Goal: Use online tool/utility

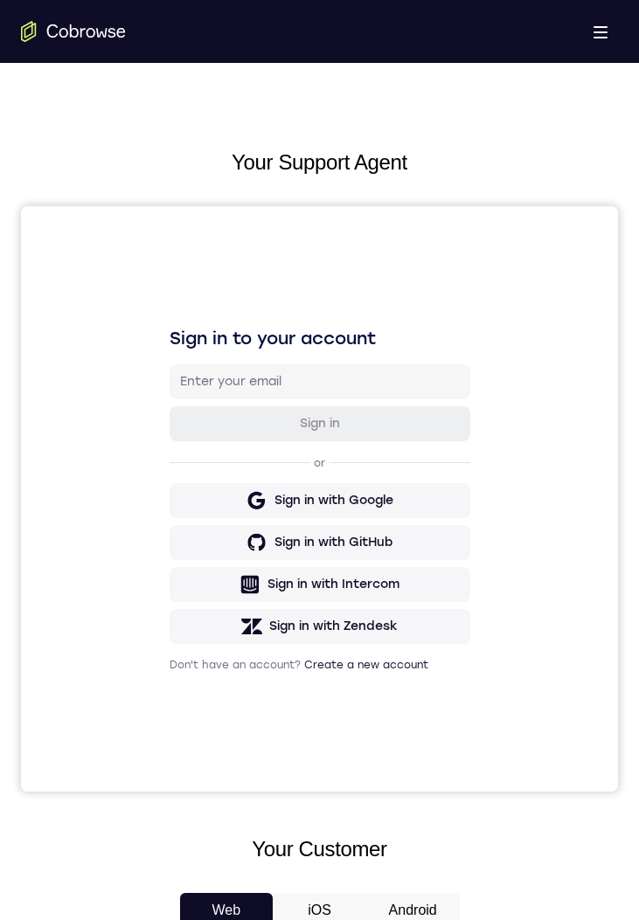
scroll to position [496, 0]
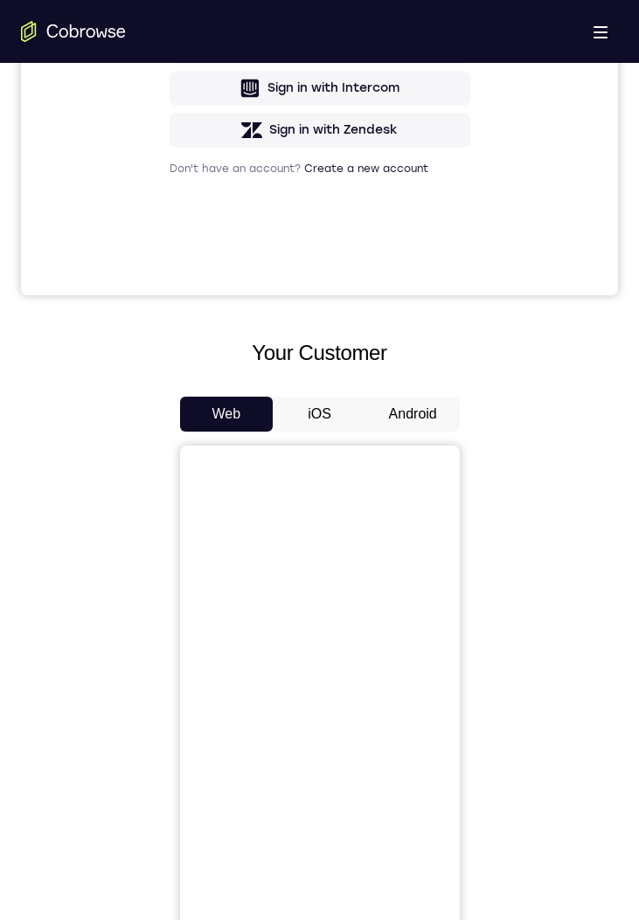
click at [398, 399] on button "Android" at bounding box center [413, 414] width 94 height 35
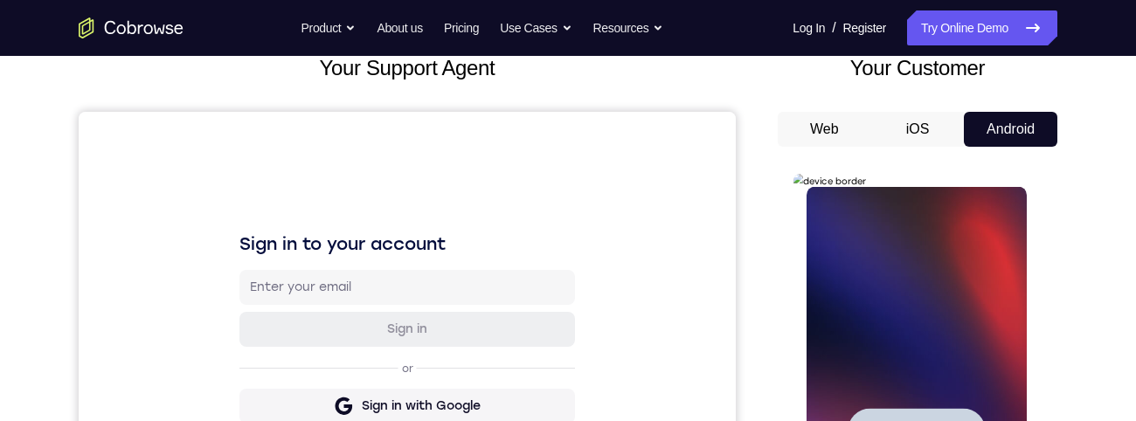
scroll to position [205, 0]
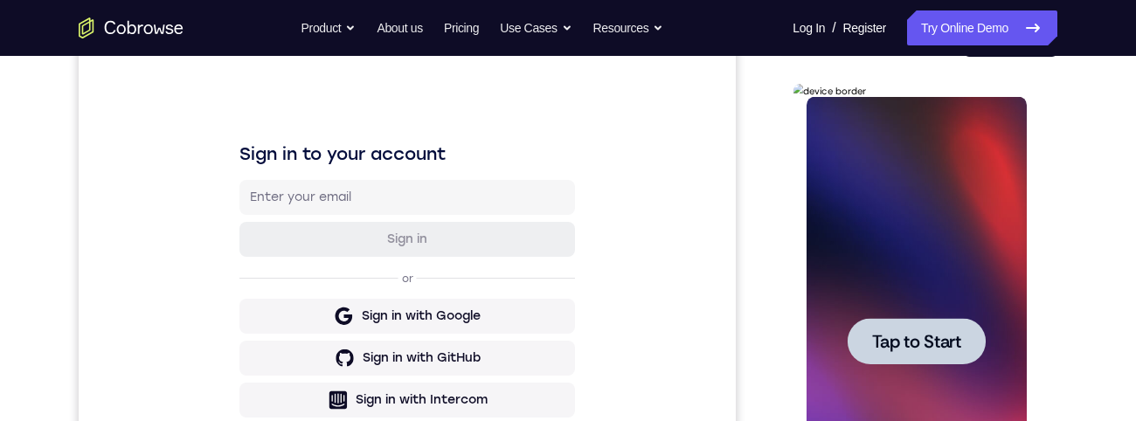
click at [955, 321] on div at bounding box center [916, 341] width 138 height 46
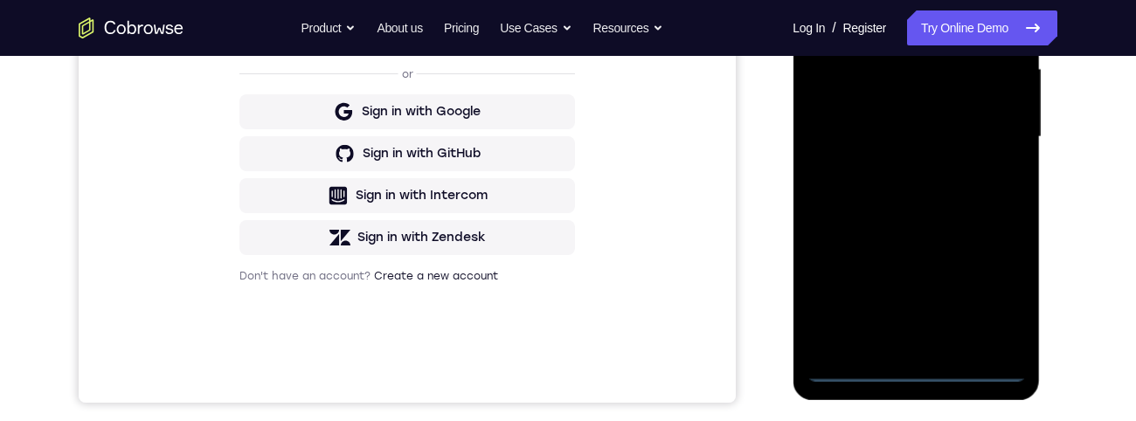
scroll to position [432, 0]
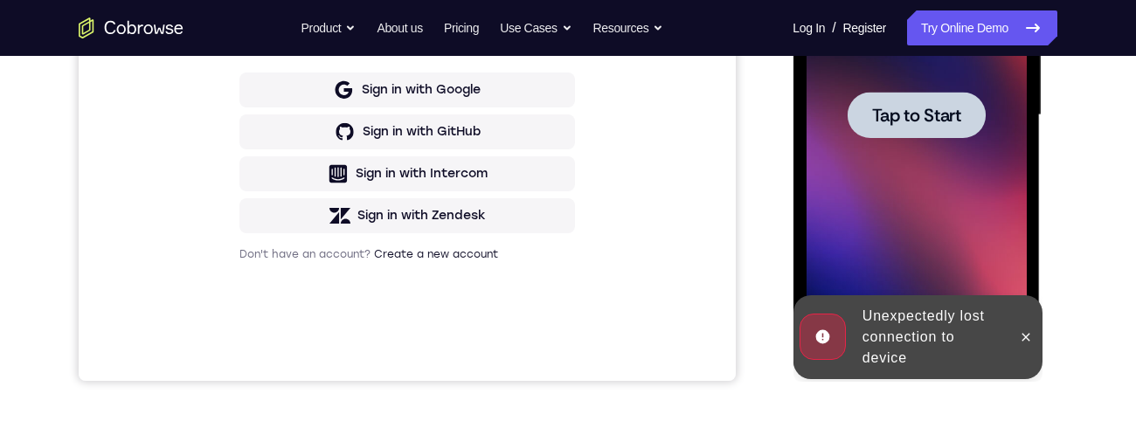
click at [937, 121] on span "Tap to Start" at bounding box center [915, 115] width 89 height 17
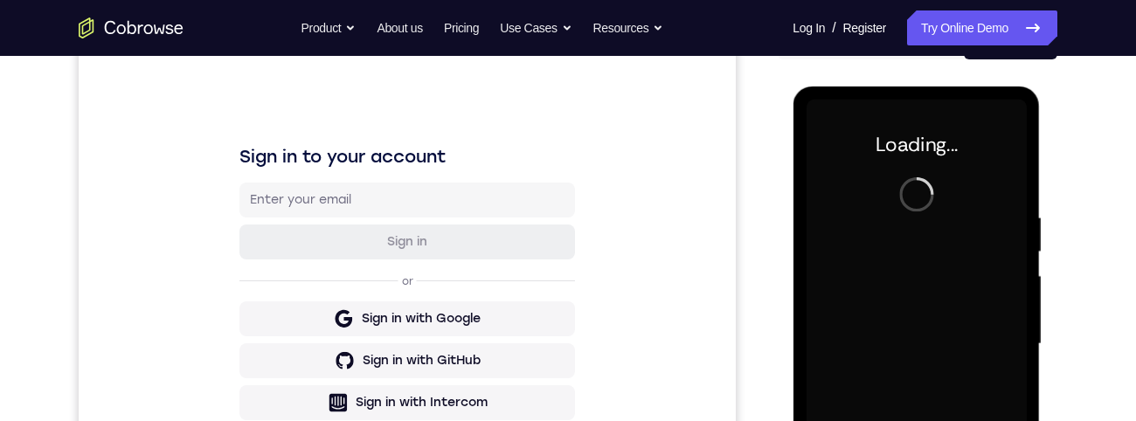
scroll to position [0, 0]
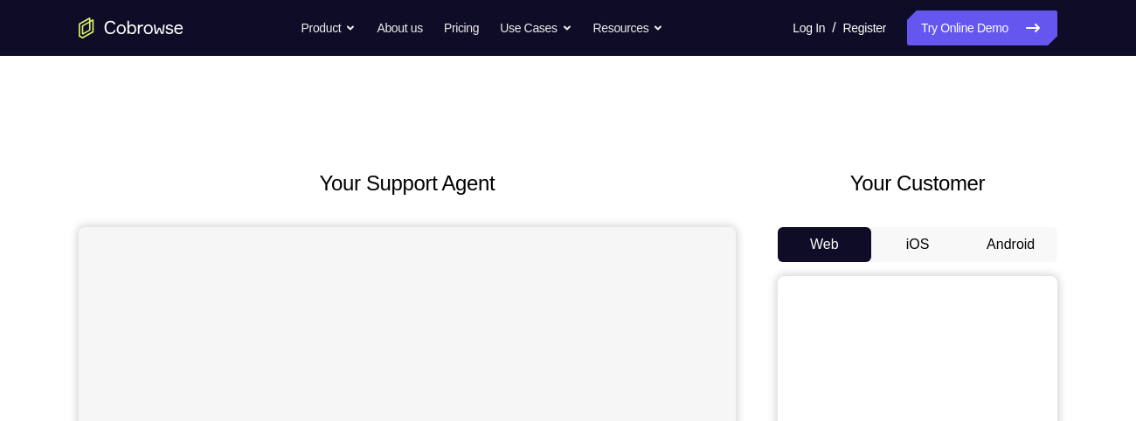
click at [1027, 249] on button "Android" at bounding box center [1011, 244] width 94 height 35
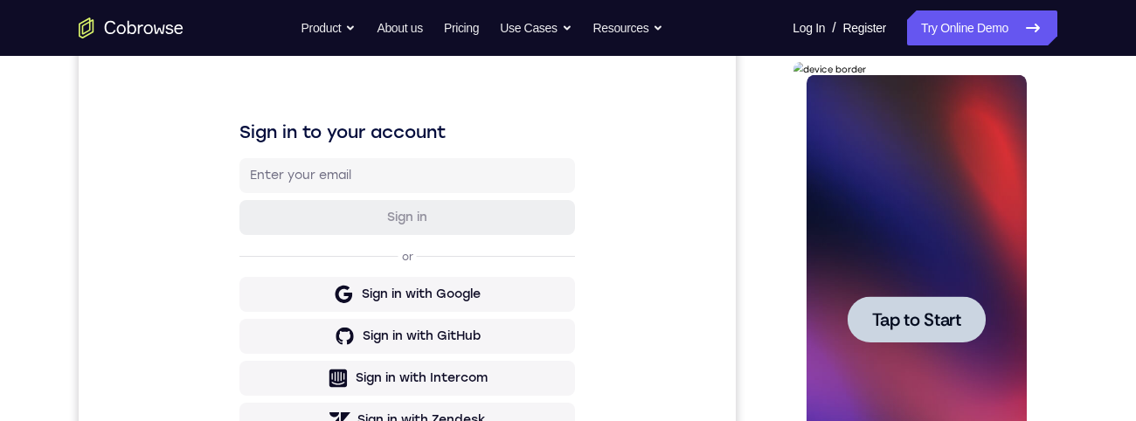
click at [963, 290] on div at bounding box center [916, 320] width 220 height 490
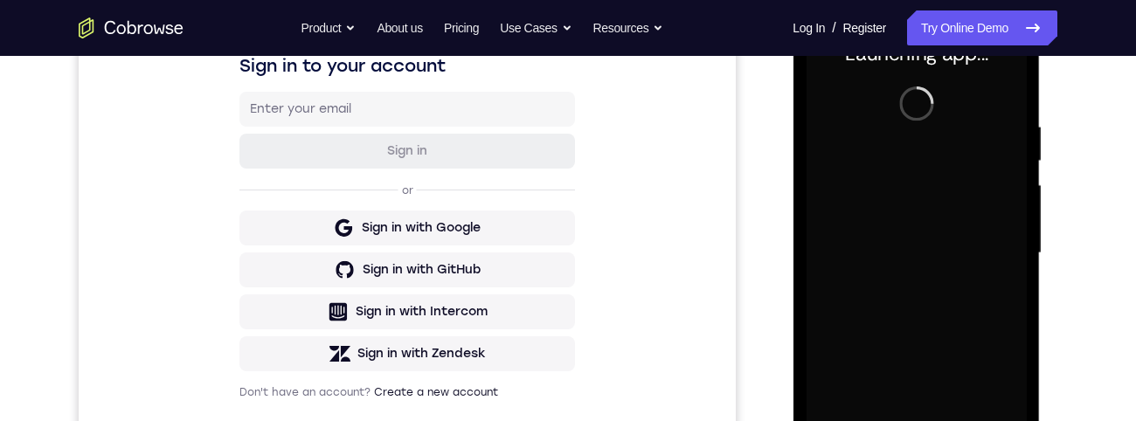
click at [1103, 267] on div "Your Support Agent Your Customer Web iOS Android Next Steps We’d be happy to gi…" at bounding box center [568, 338] width 1119 height 1153
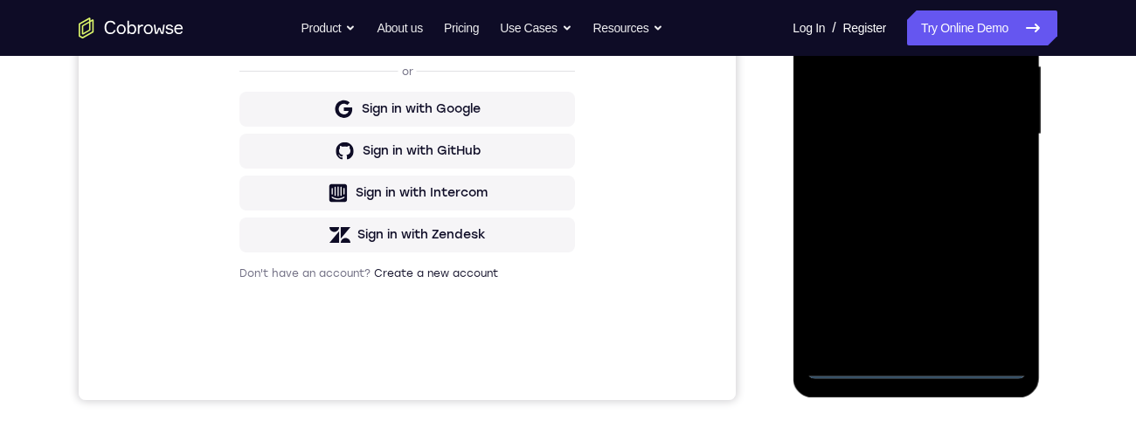
scroll to position [467, 0]
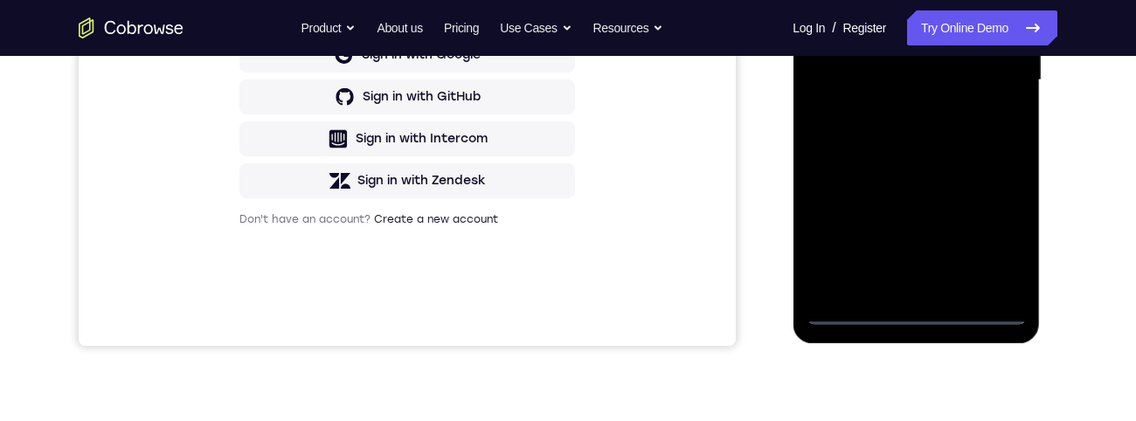
click at [926, 310] on div at bounding box center [916, 81] width 220 height 490
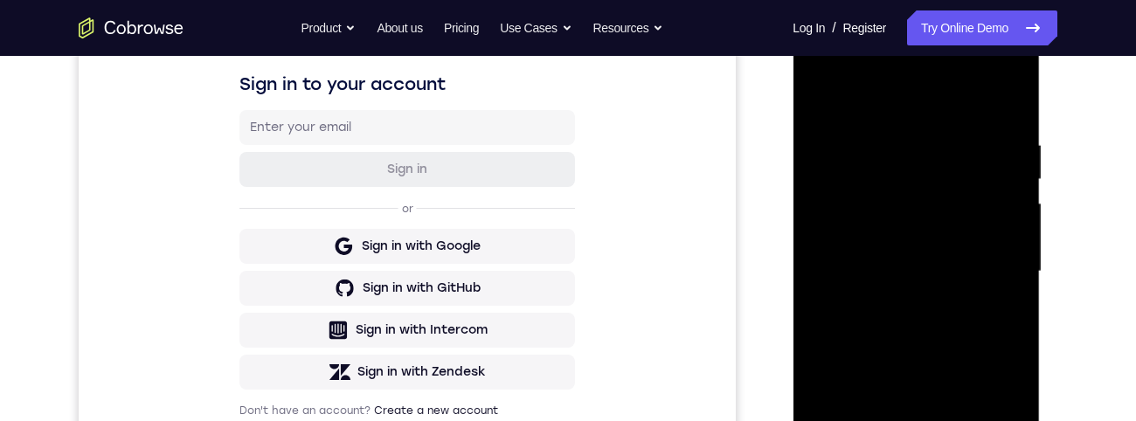
scroll to position [389, 0]
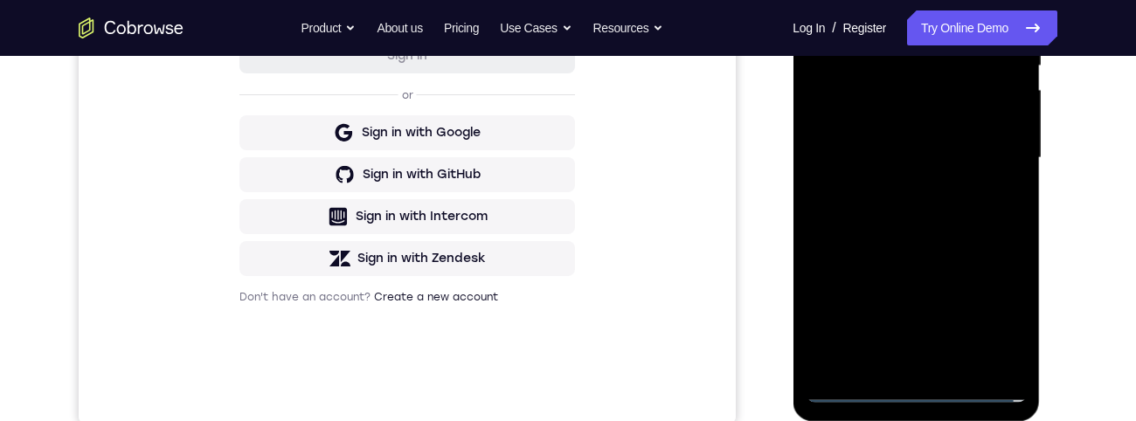
click at [934, 388] on div at bounding box center [916, 158] width 220 height 490
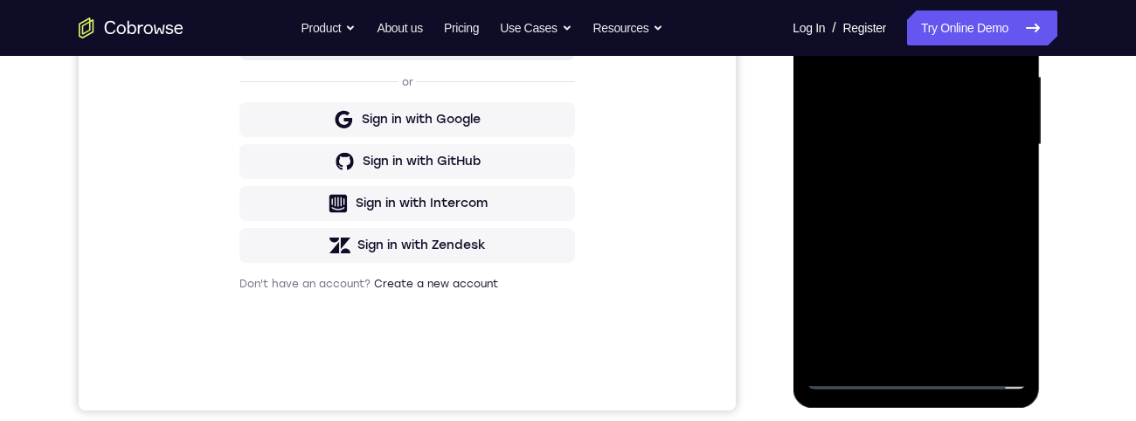
scroll to position [435, 0]
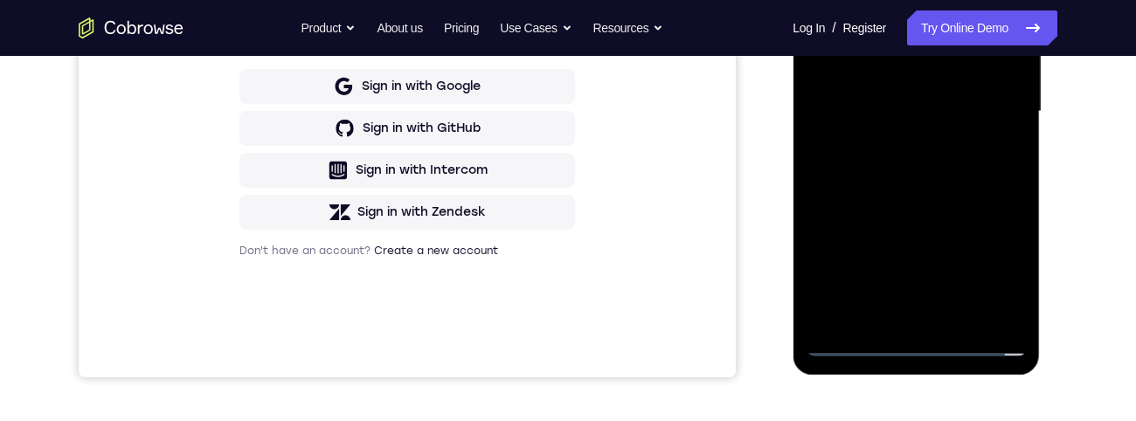
click at [1003, 267] on div at bounding box center [916, 112] width 220 height 490
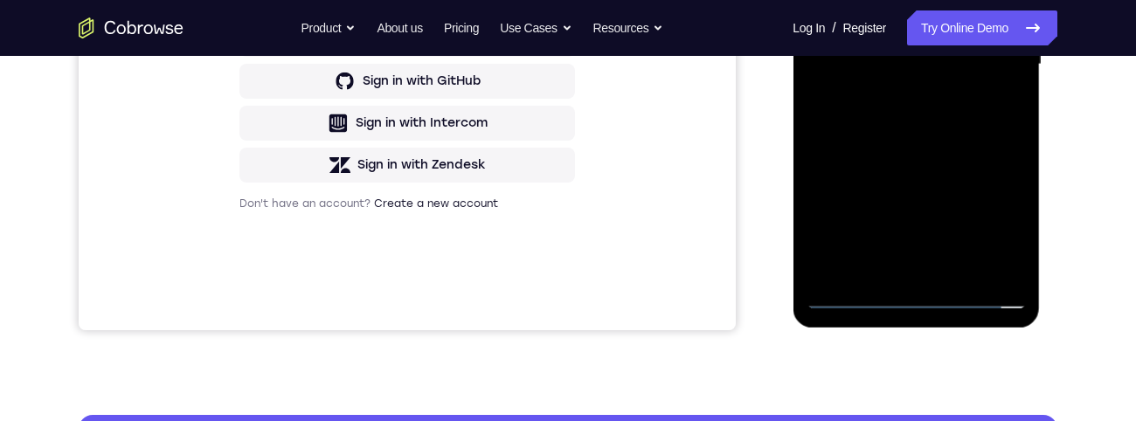
scroll to position [450, 0]
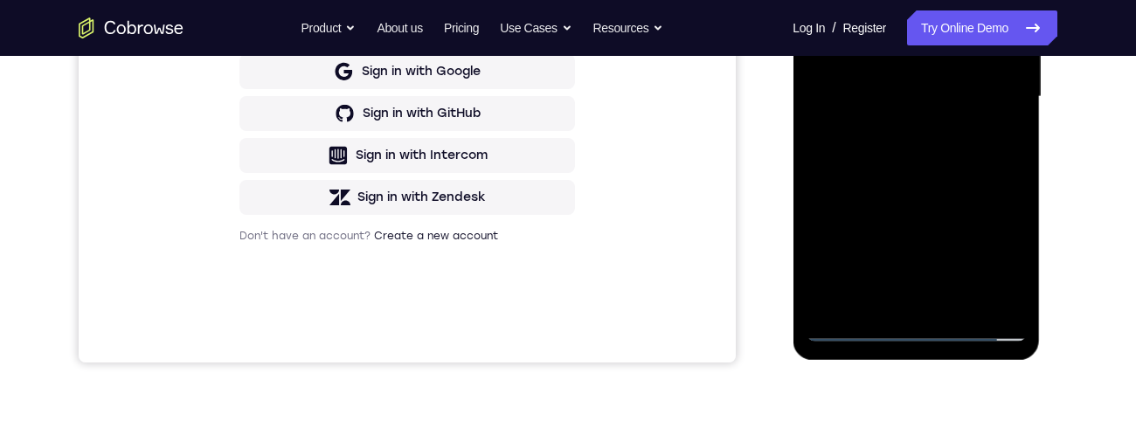
click at [920, 292] on div at bounding box center [916, 97] width 220 height 490
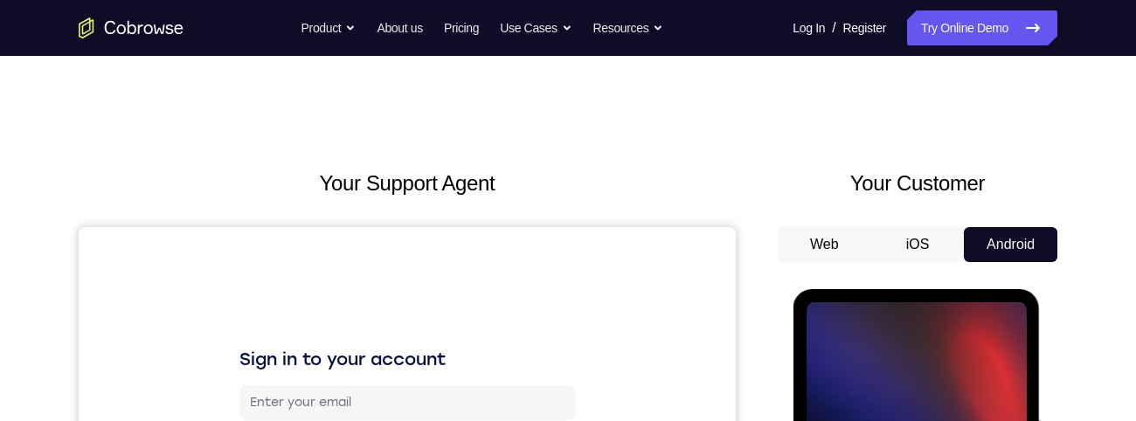
scroll to position [360, 0]
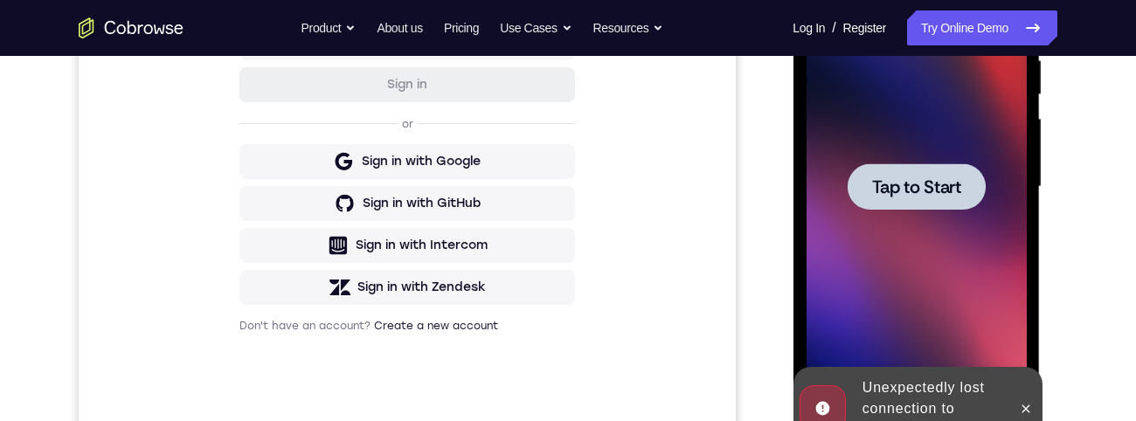
click at [885, 167] on div at bounding box center [916, 186] width 138 height 46
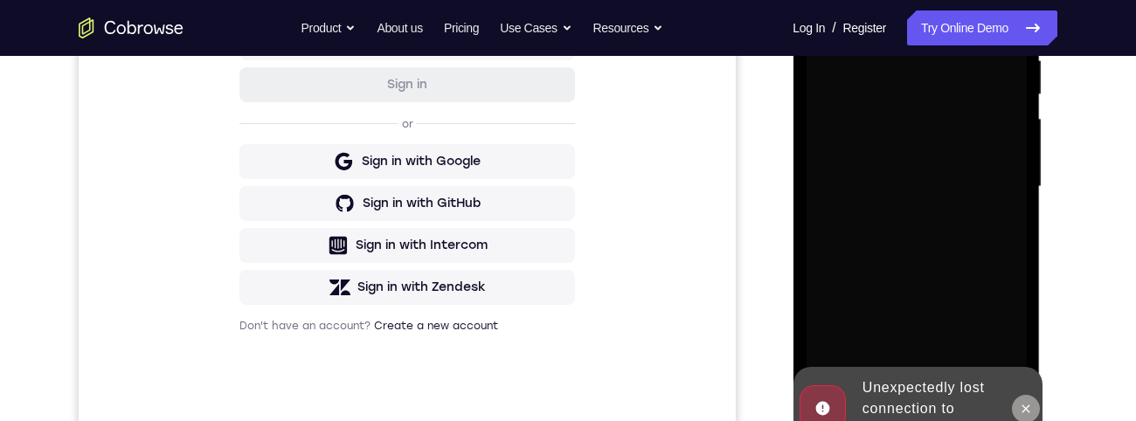
click at [1025, 404] on icon at bounding box center [1025, 409] width 14 height 14
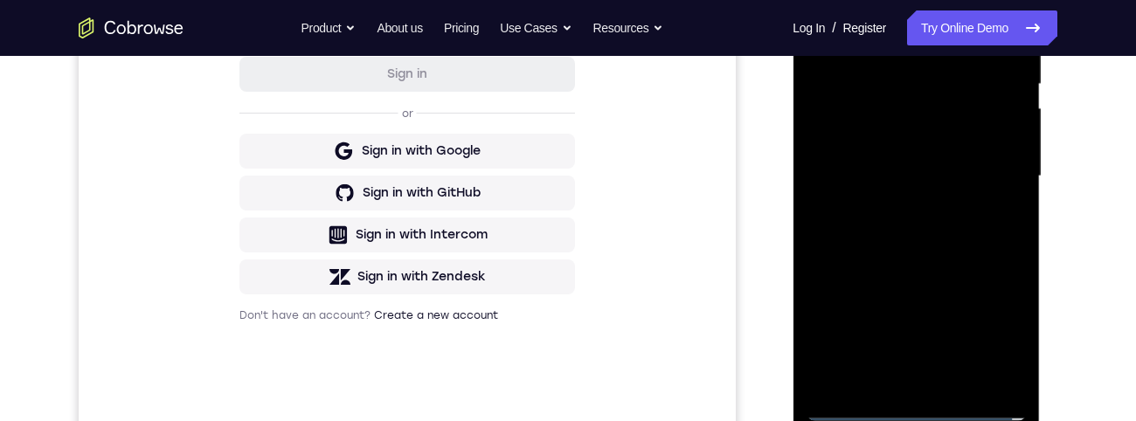
scroll to position [404, 0]
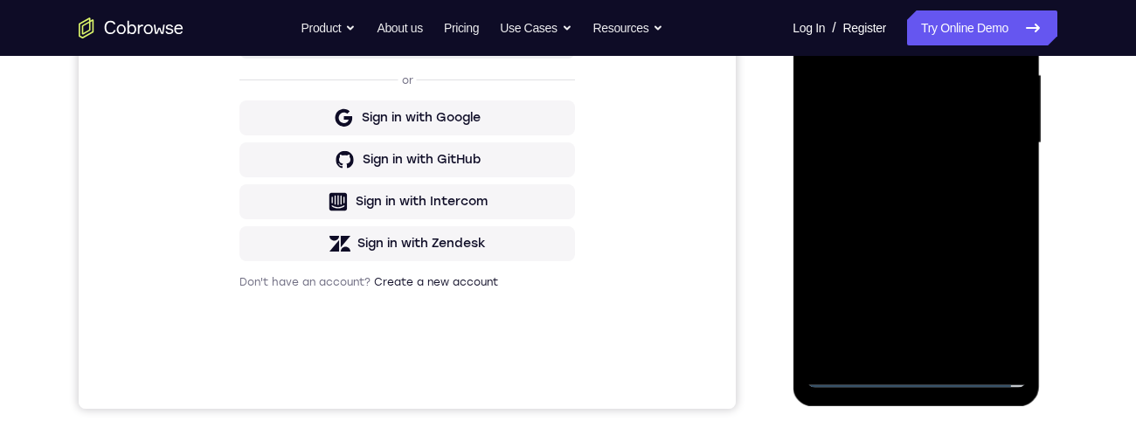
click at [927, 378] on div at bounding box center [916, 144] width 220 height 490
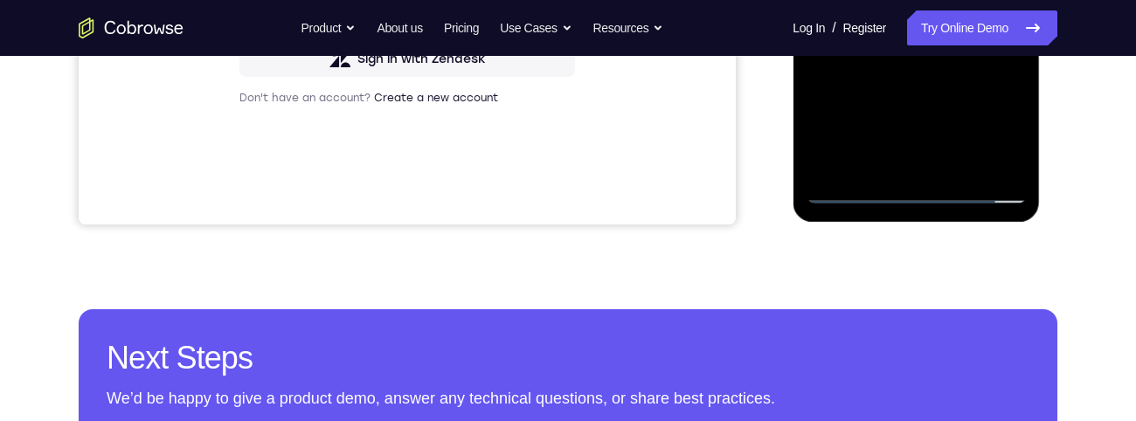
scroll to position [636, 0]
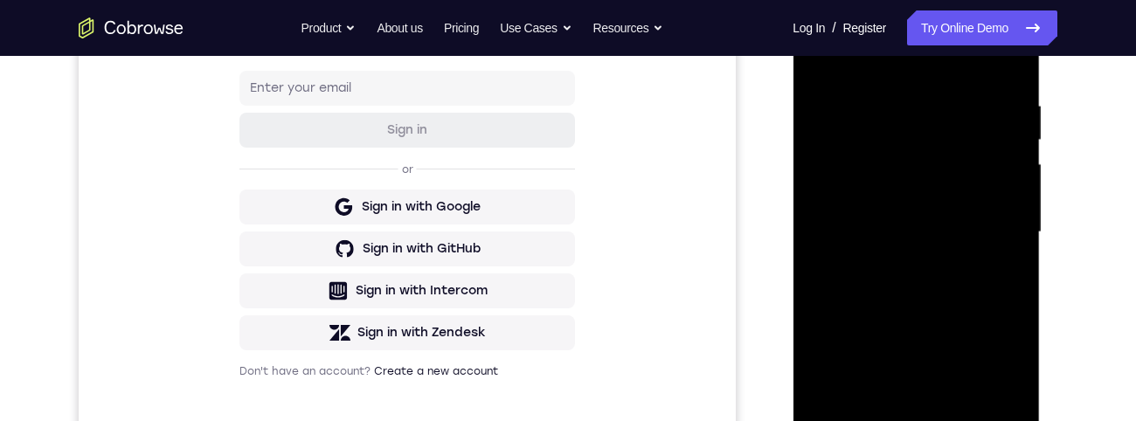
scroll to position [455, 0]
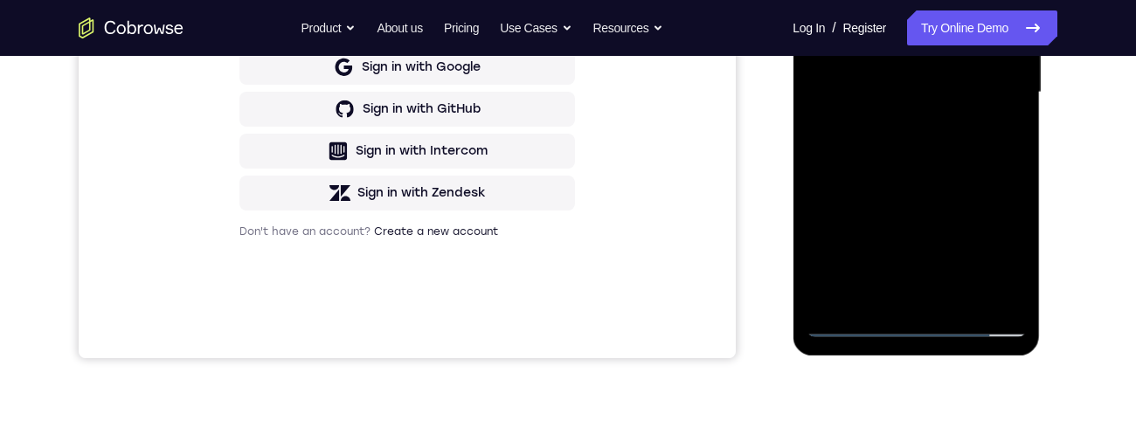
click at [936, 321] on div at bounding box center [916, 93] width 220 height 490
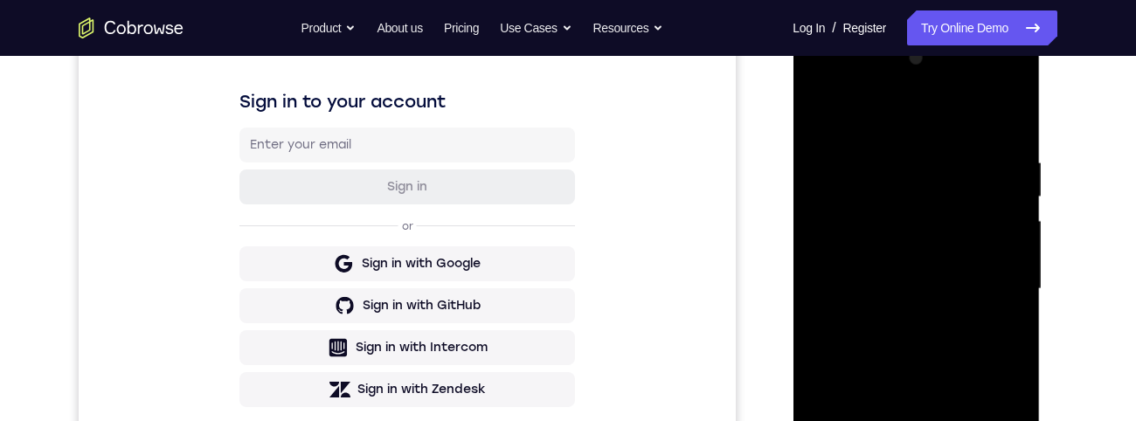
scroll to position [358, 0]
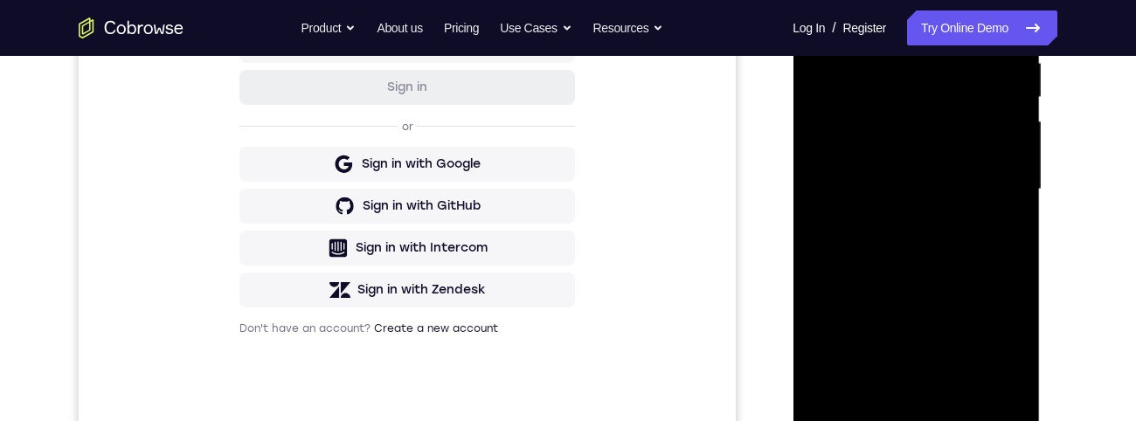
click at [933, 420] on div at bounding box center [916, 190] width 220 height 490
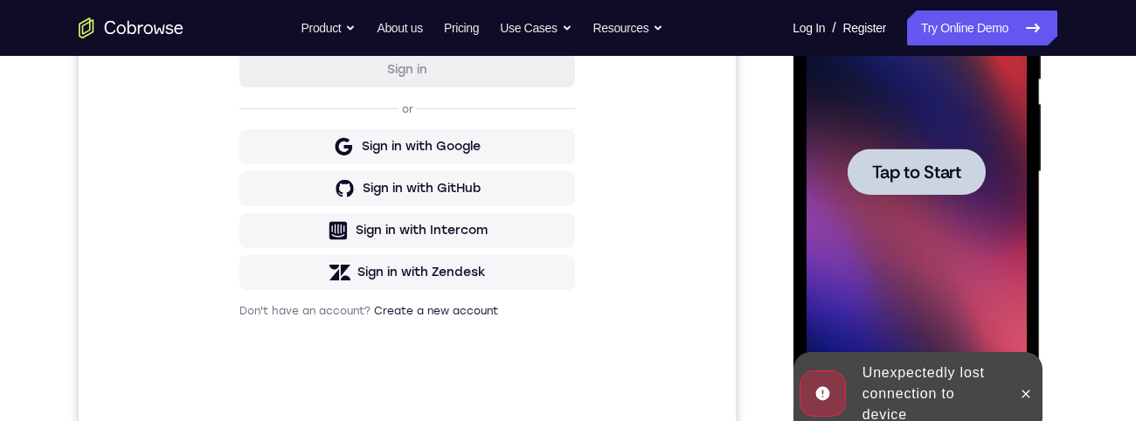
click at [962, 215] on div at bounding box center [916, 172] width 220 height 490
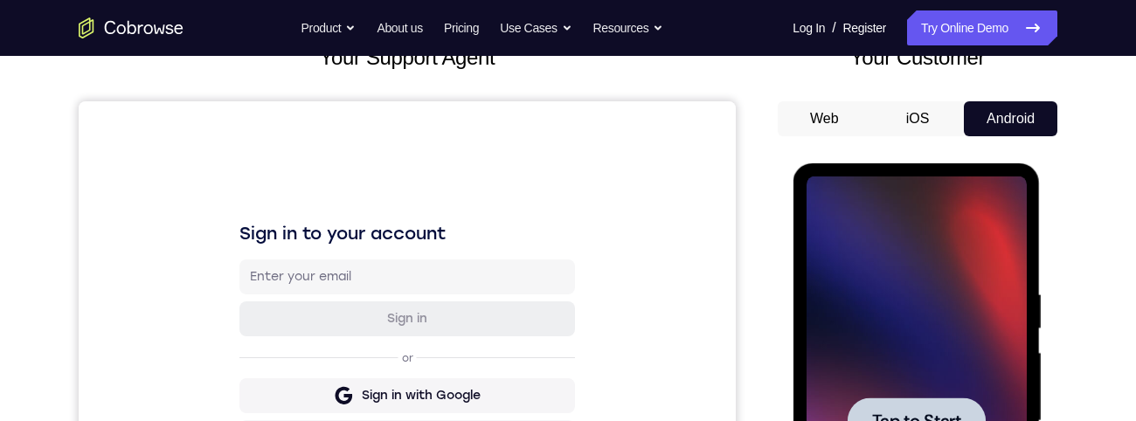
scroll to position [351, 0]
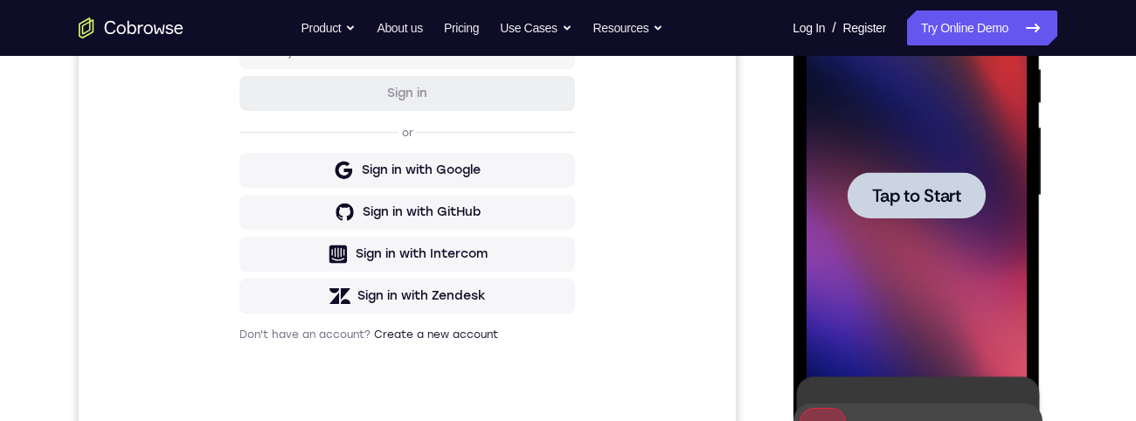
click at [962, 204] on div at bounding box center [916, 195] width 138 height 46
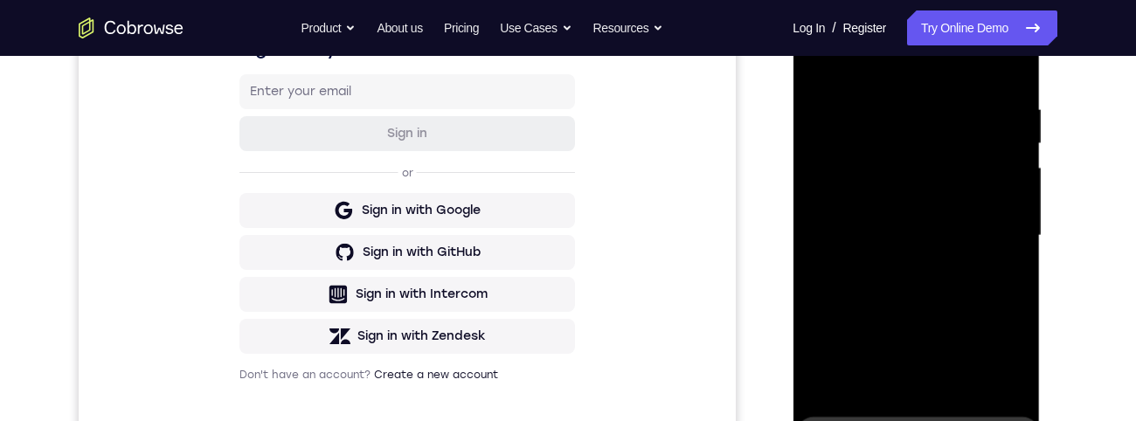
scroll to position [477, 0]
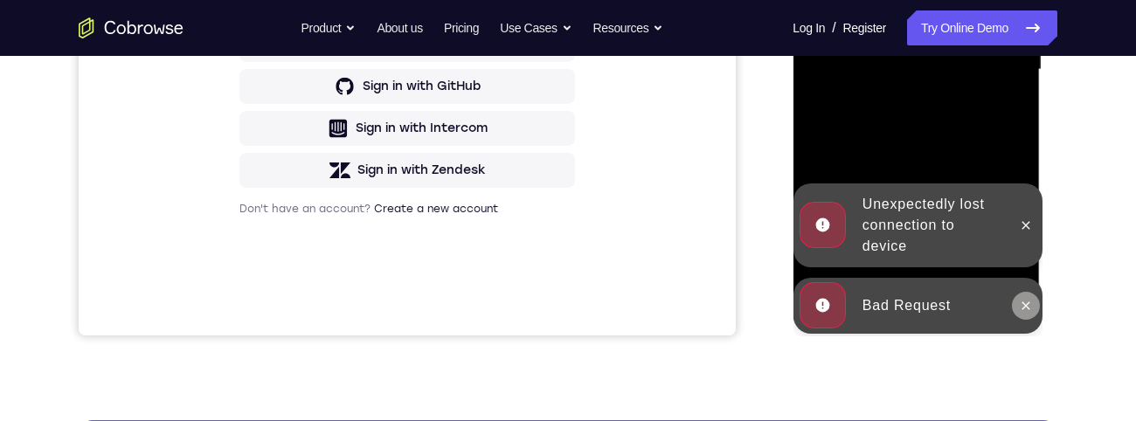
click at [1024, 316] on button at bounding box center [1025, 306] width 28 height 28
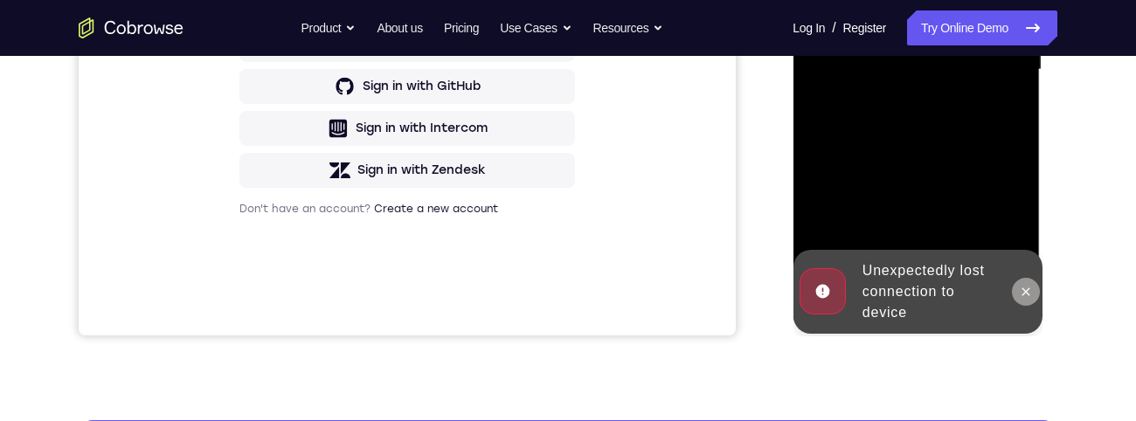
click at [1028, 300] on button at bounding box center [1025, 292] width 28 height 28
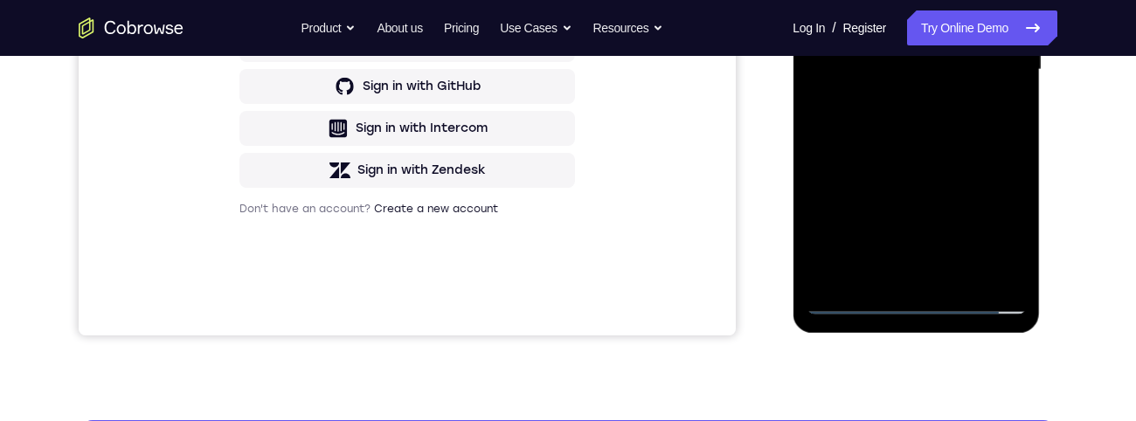
click at [922, 305] on div at bounding box center [916, 70] width 220 height 490
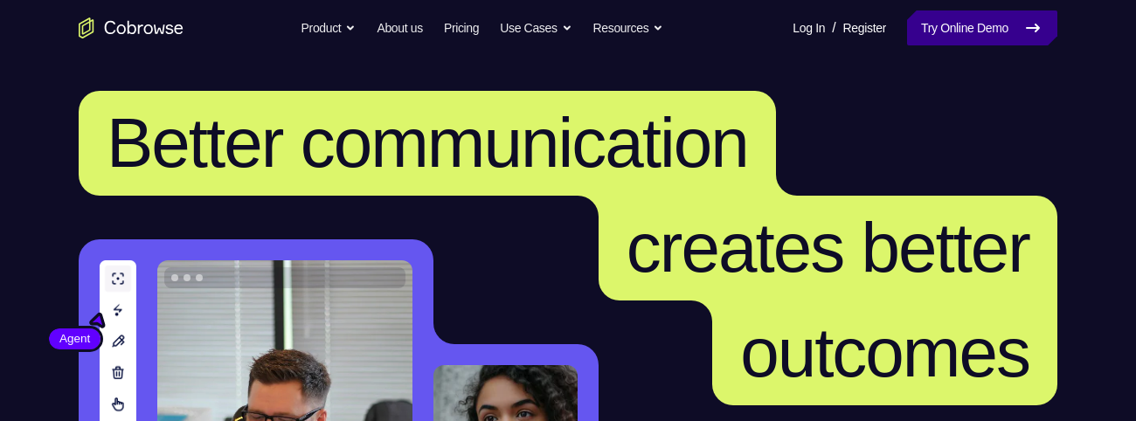
click at [1005, 32] on link "Try Online Demo" at bounding box center [982, 27] width 150 height 35
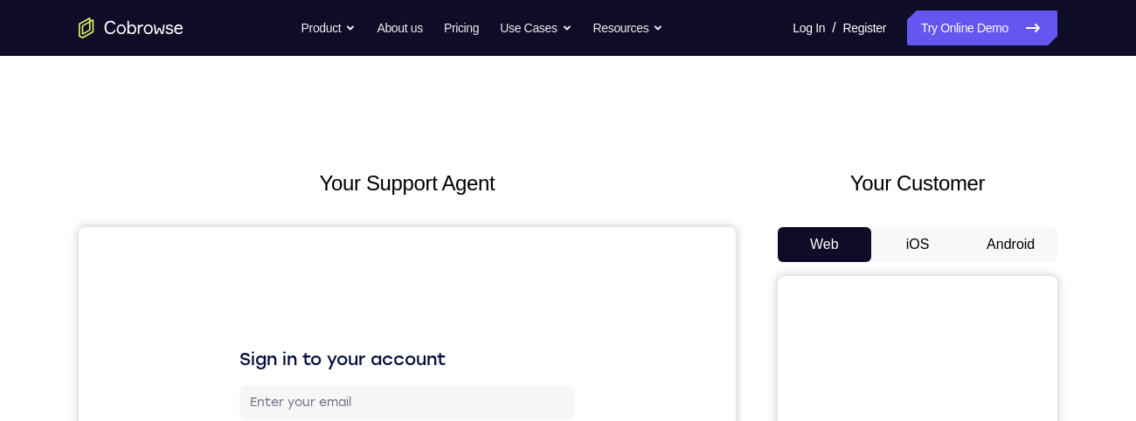
click at [1016, 227] on button "Android" at bounding box center [1011, 244] width 94 height 35
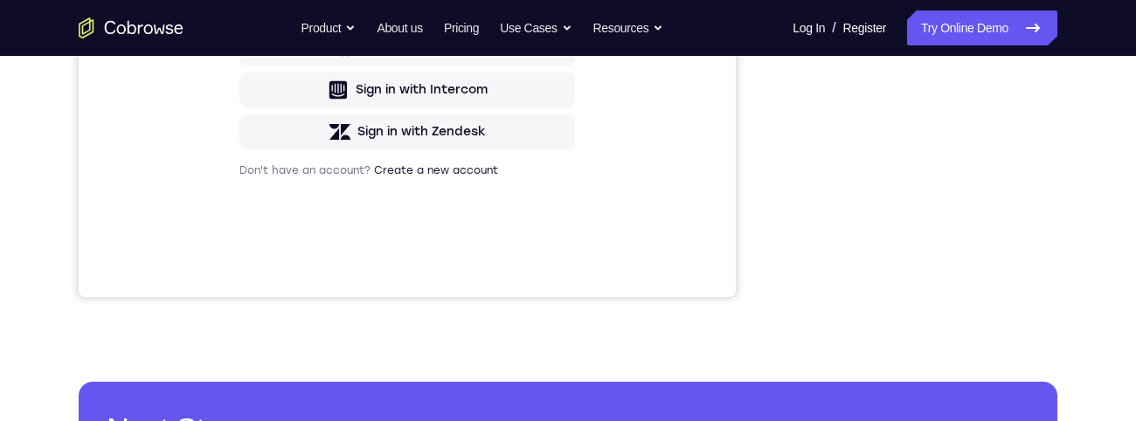
scroll to position [33, 0]
